Goal: Task Accomplishment & Management: Use online tool/utility

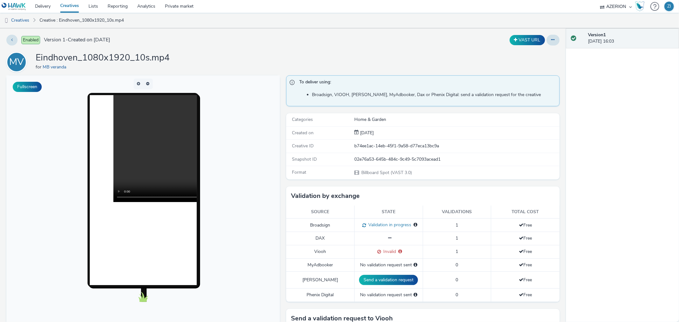
click at [72, 6] on link "Creatives" at bounding box center [69, 6] width 28 height 13
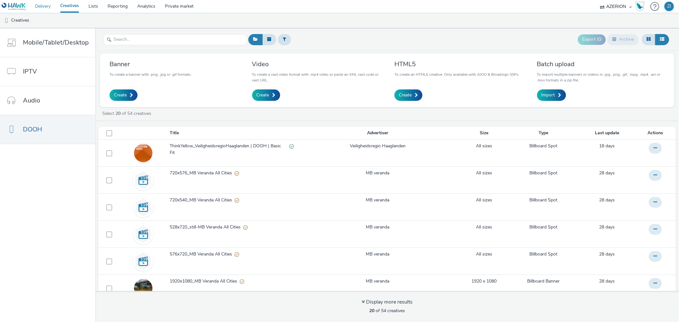
click at [43, 5] on link "Delivery" at bounding box center [42, 6] width 25 height 13
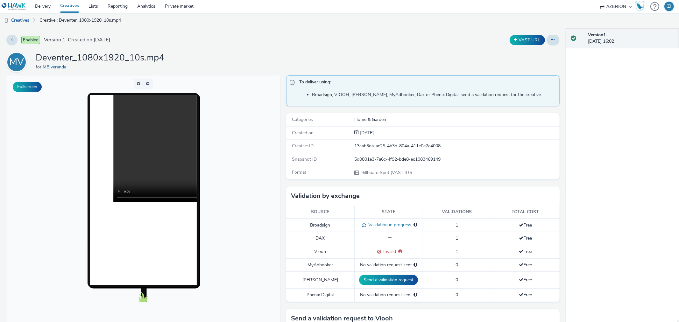
click at [18, 20] on link "Creatives" at bounding box center [16, 20] width 32 height 15
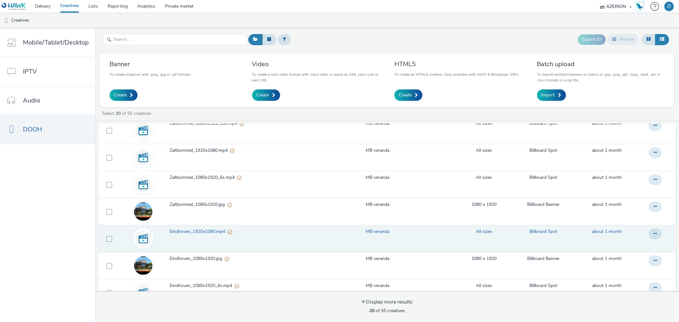
scroll to position [283, 0]
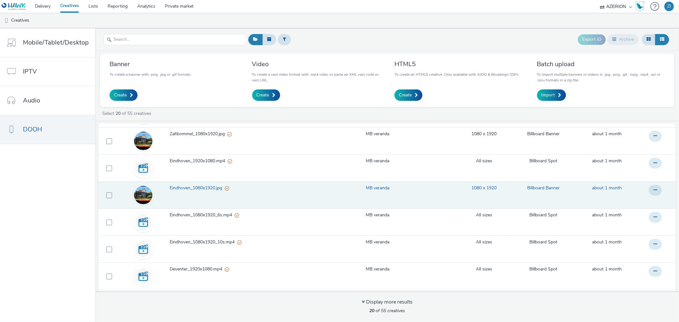
click at [211, 187] on span "Eindhoven_1080x1920.jpg" at bounding box center [197, 188] width 55 height 6
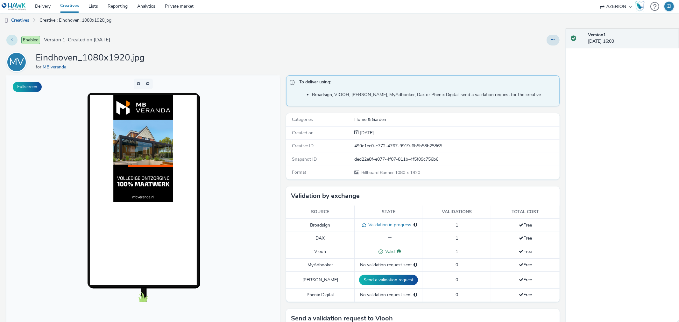
click at [13, 40] on icon at bounding box center [12, 40] width 2 height 4
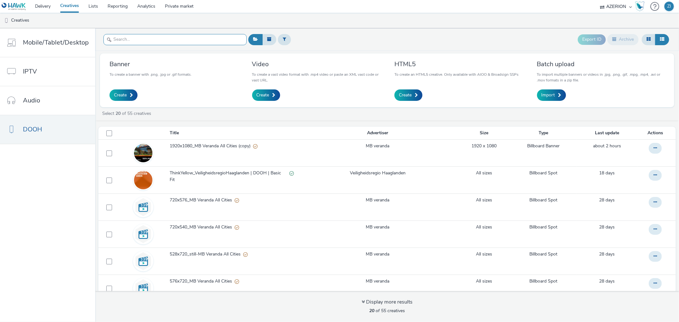
click at [182, 37] on input "text" at bounding box center [174, 39] width 143 height 11
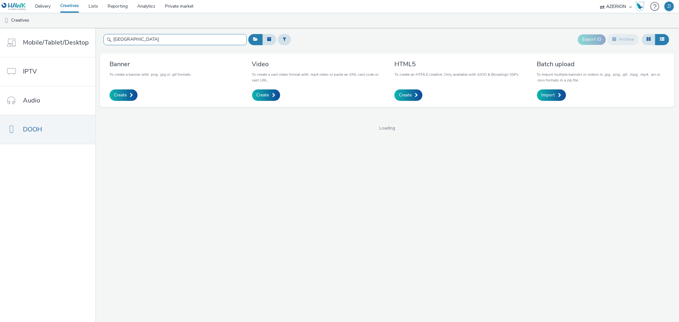
type input "[GEOGRAPHIC_DATA]"
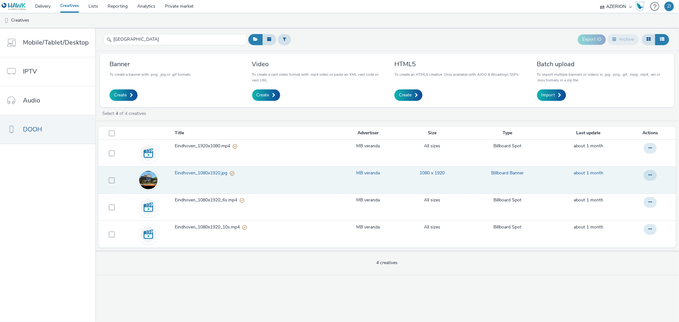
click at [213, 172] on span "Eindhoven_1080x1920.jpg" at bounding box center [202, 173] width 55 height 6
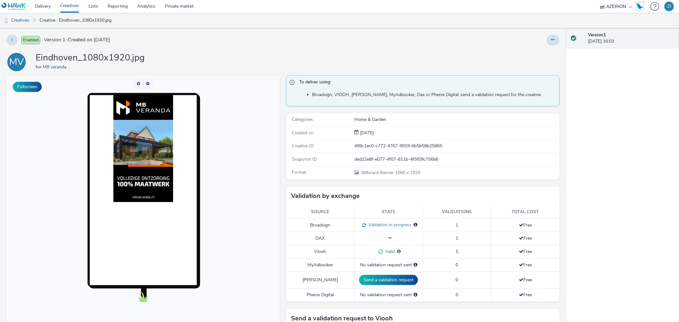
click at [145, 173] on img at bounding box center [143, 148] width 60 height 107
click at [13, 39] on icon at bounding box center [12, 40] width 2 height 4
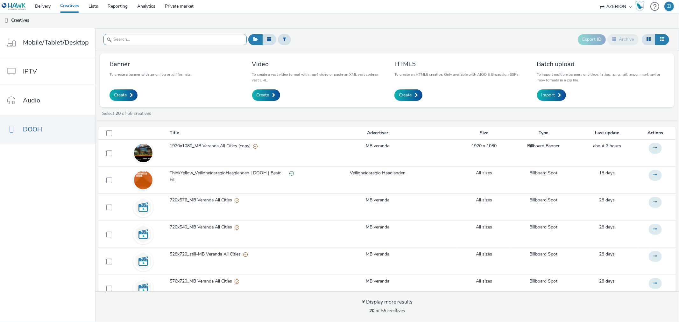
click at [136, 39] on input "text" at bounding box center [174, 39] width 143 height 11
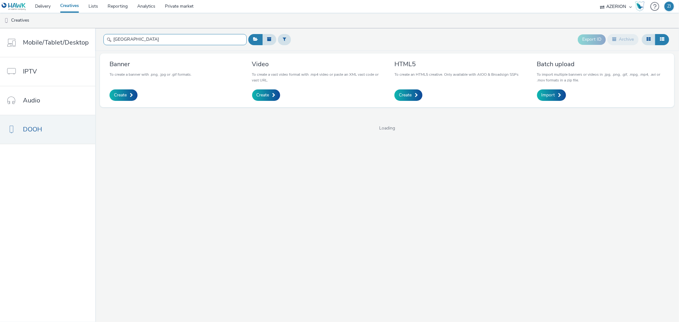
type input "[GEOGRAPHIC_DATA]"
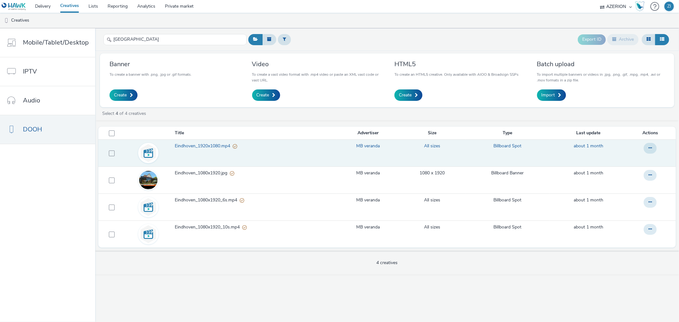
click at [145, 152] on img at bounding box center [148, 153] width 18 height 18
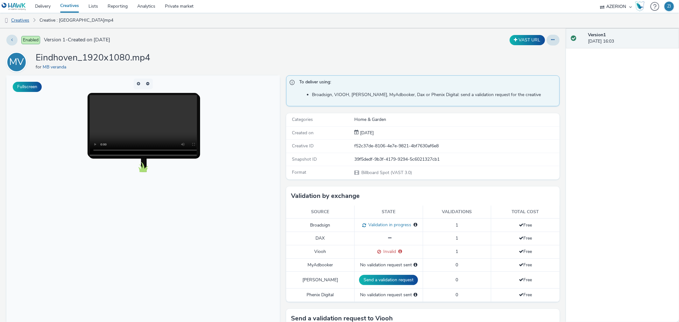
click at [23, 20] on link "Creatives" at bounding box center [16, 20] width 32 height 15
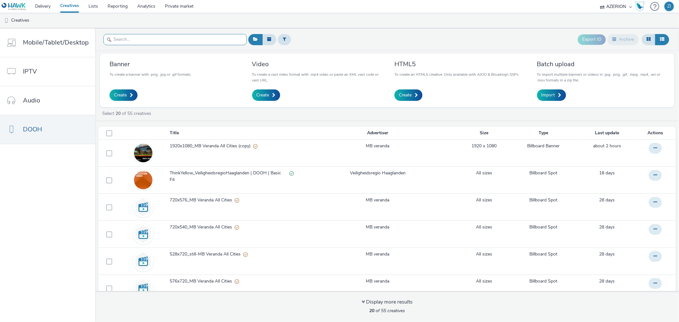
click at [144, 36] on input "text" at bounding box center [174, 39] width 143 height 11
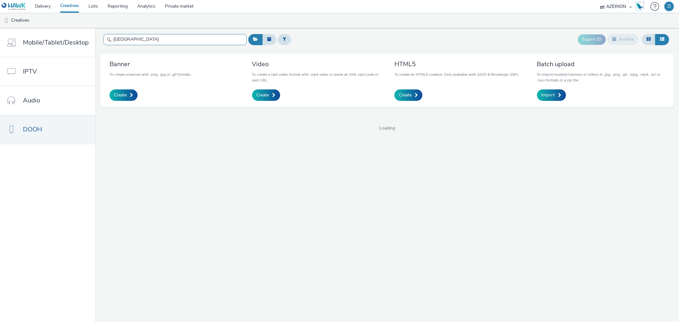
type input "[GEOGRAPHIC_DATA]"
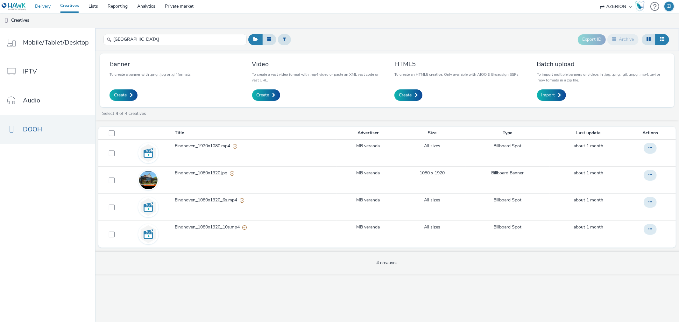
click at [43, 7] on link "Delivery" at bounding box center [42, 6] width 25 height 13
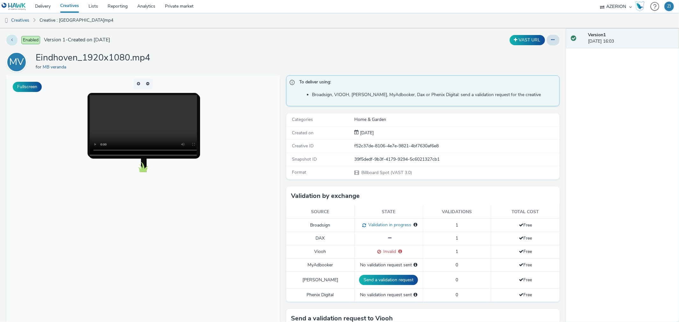
click at [13, 40] on button at bounding box center [11, 40] width 11 height 11
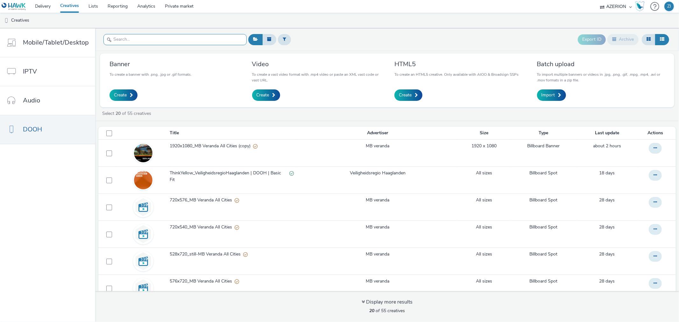
click at [134, 40] on input "text" at bounding box center [174, 39] width 143 height 11
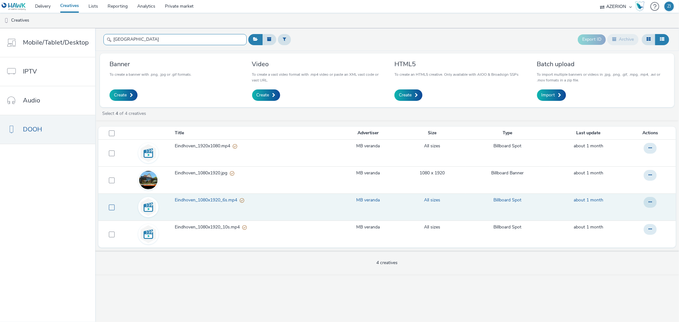
type input "[GEOGRAPHIC_DATA]"
click at [109, 205] on span at bounding box center [112, 208] width 6 height 6
checkbox input "true"
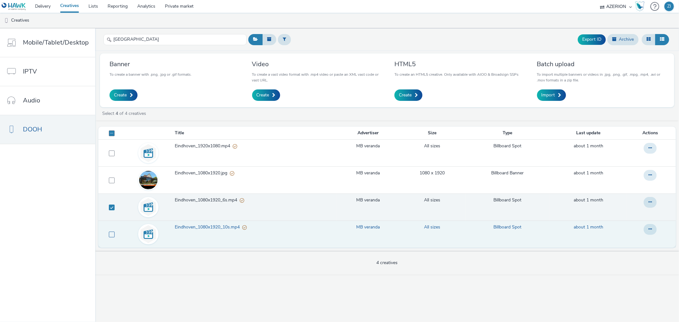
click at [110, 235] on span at bounding box center [112, 235] width 6 height 6
checkbox input "true"
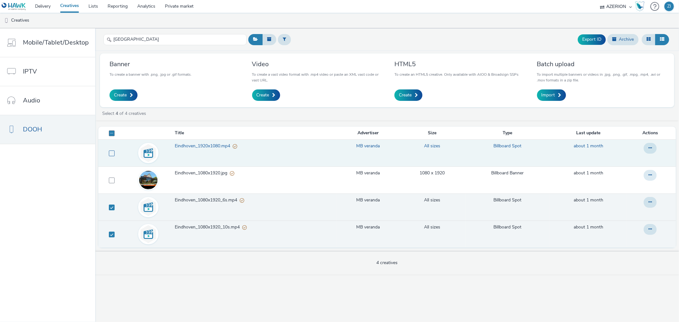
click at [109, 154] on span at bounding box center [112, 154] width 6 height 6
checkbox input "true"
click at [18, 20] on link "Creatives" at bounding box center [16, 20] width 32 height 15
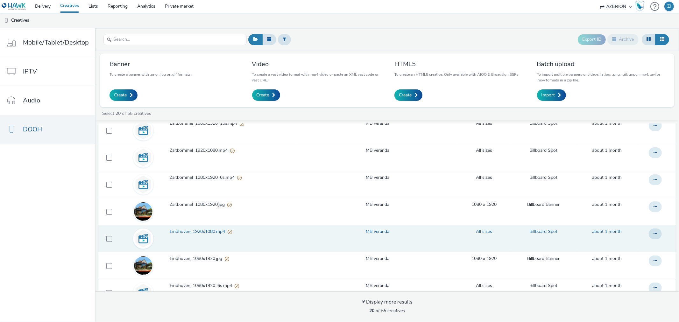
scroll to position [283, 0]
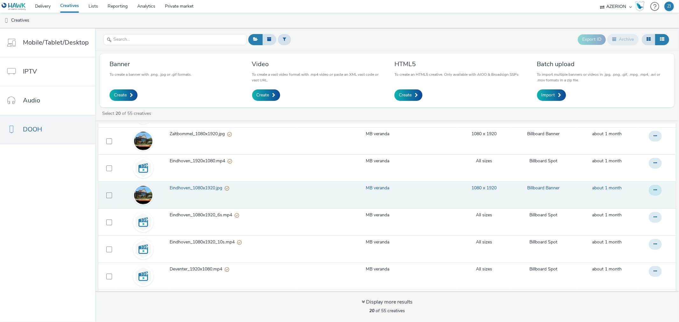
click at [649, 189] on button at bounding box center [655, 190] width 13 height 11
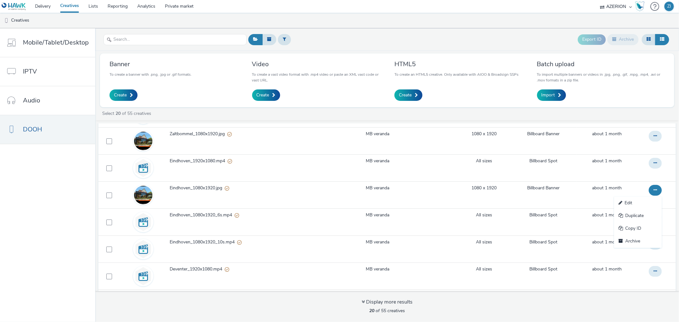
click at [33, 175] on nav "Mobile/Tablet/Desktop IPTV Audio DOOH" at bounding box center [47, 175] width 95 height 294
